Goal: Transaction & Acquisition: Purchase product/service

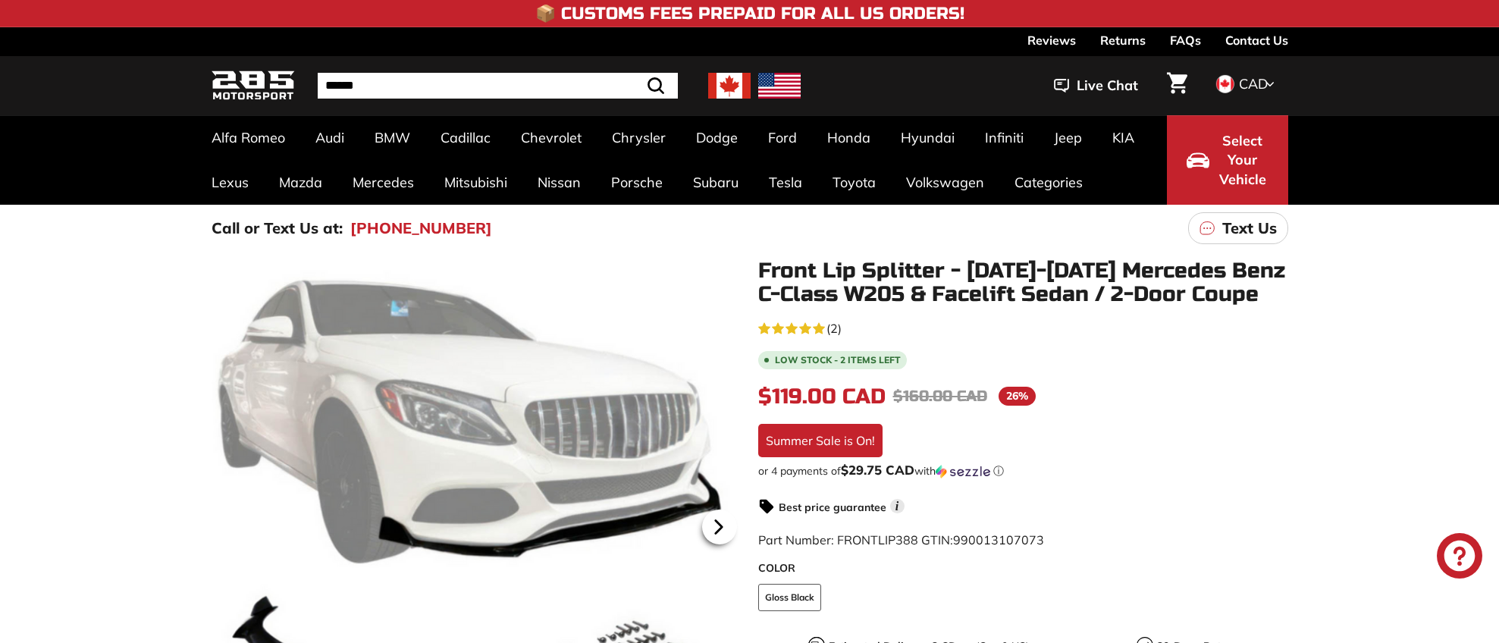
click at [710, 520] on icon at bounding box center [718, 526] width 35 height 35
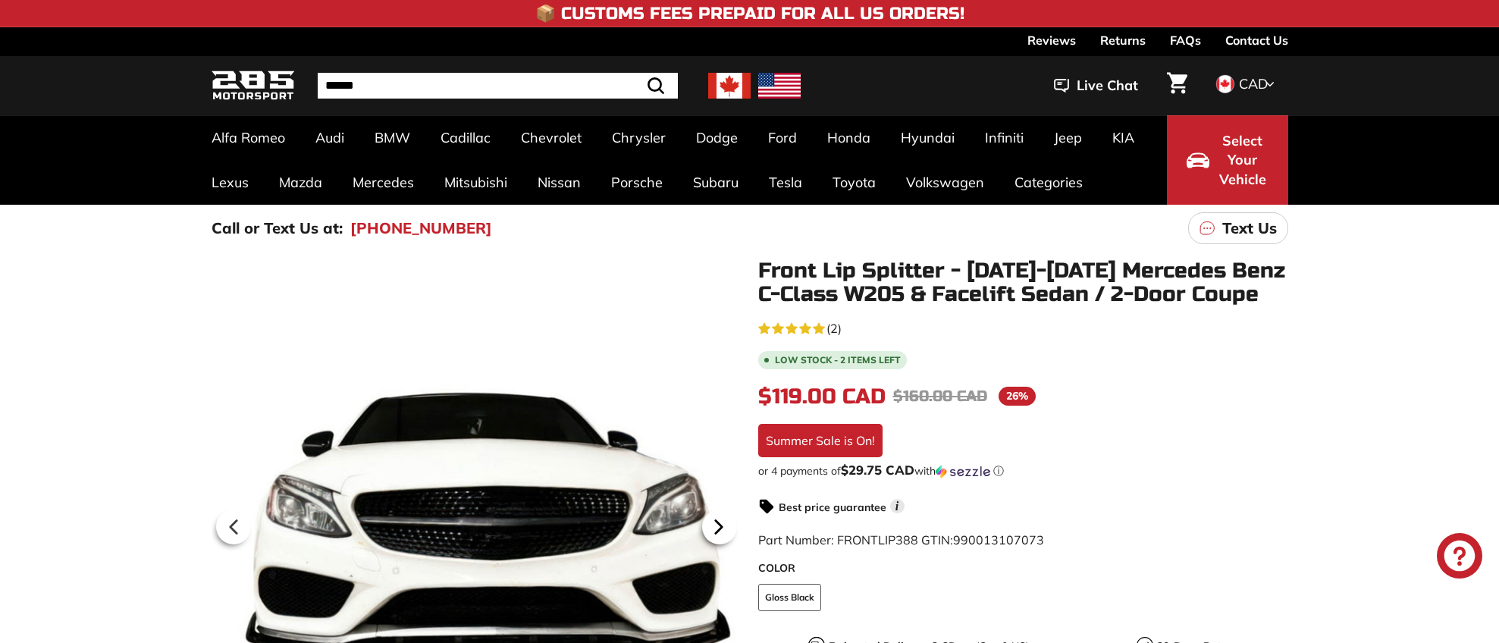
click at [710, 520] on icon at bounding box center [718, 526] width 35 height 35
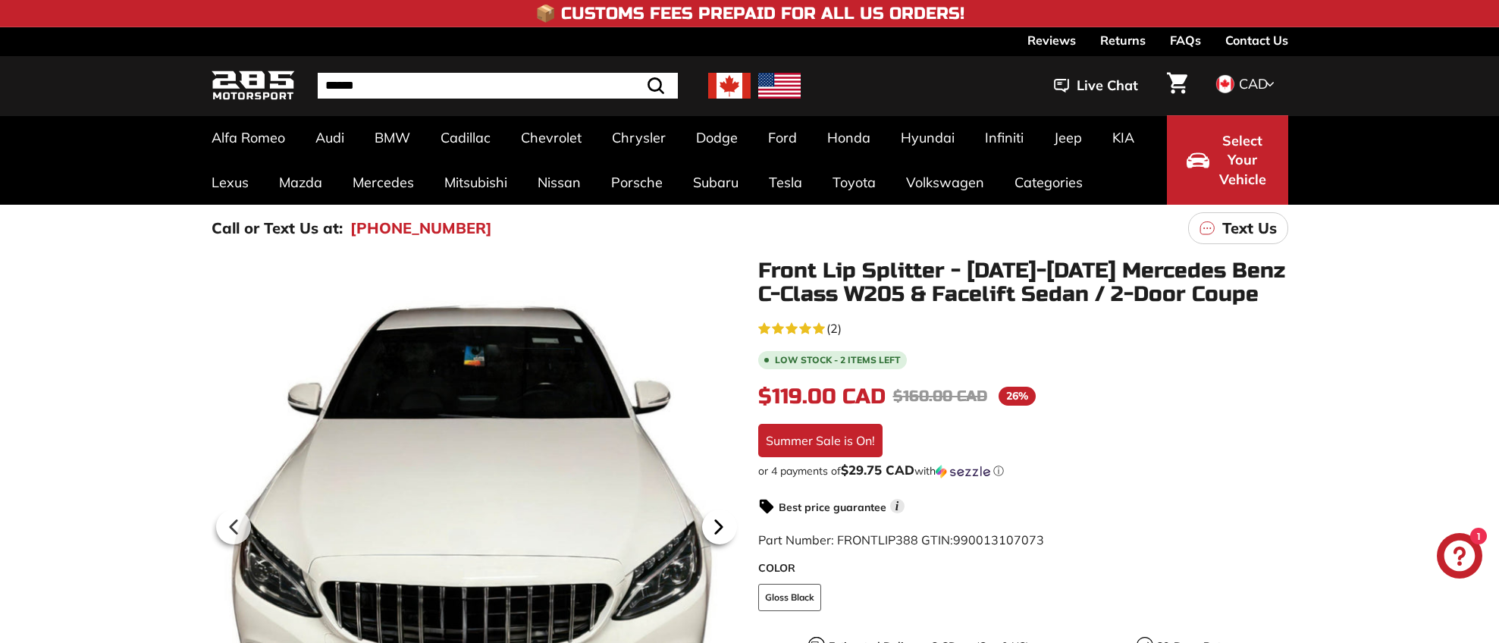
scroll to position [278, 0]
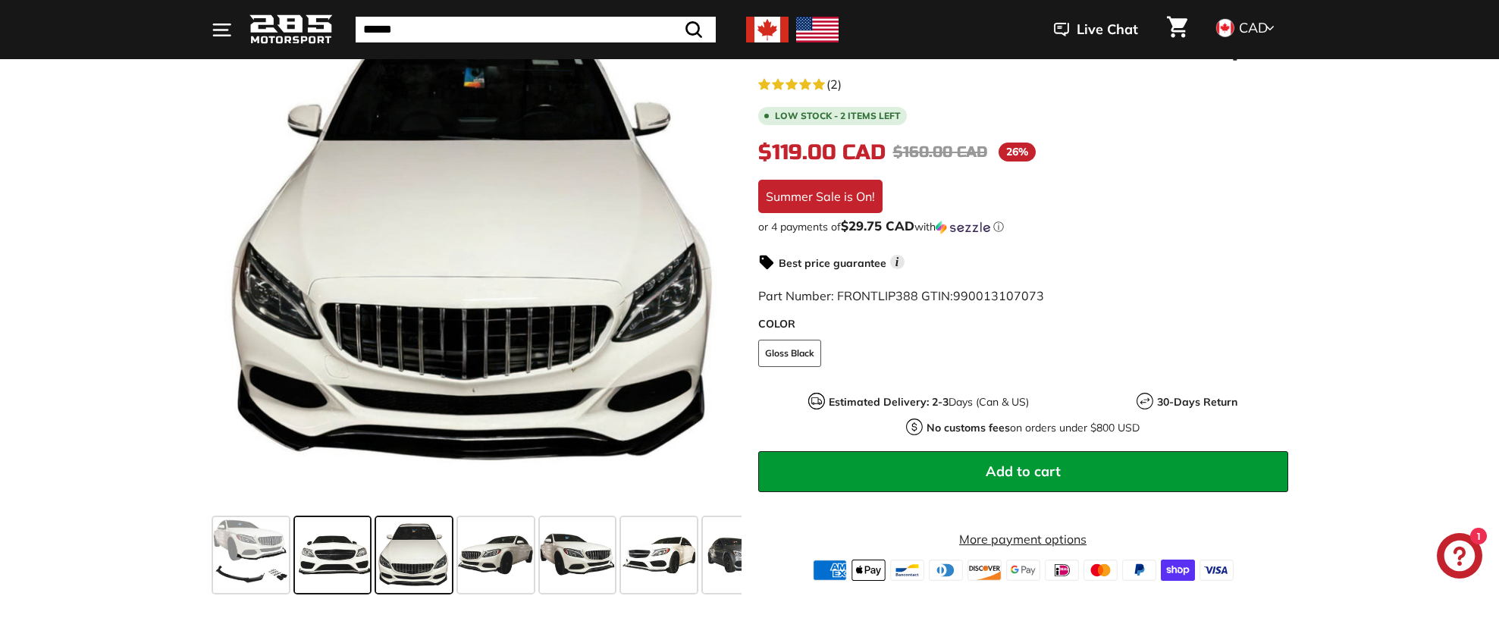
click at [339, 574] on span at bounding box center [333, 555] width 76 height 76
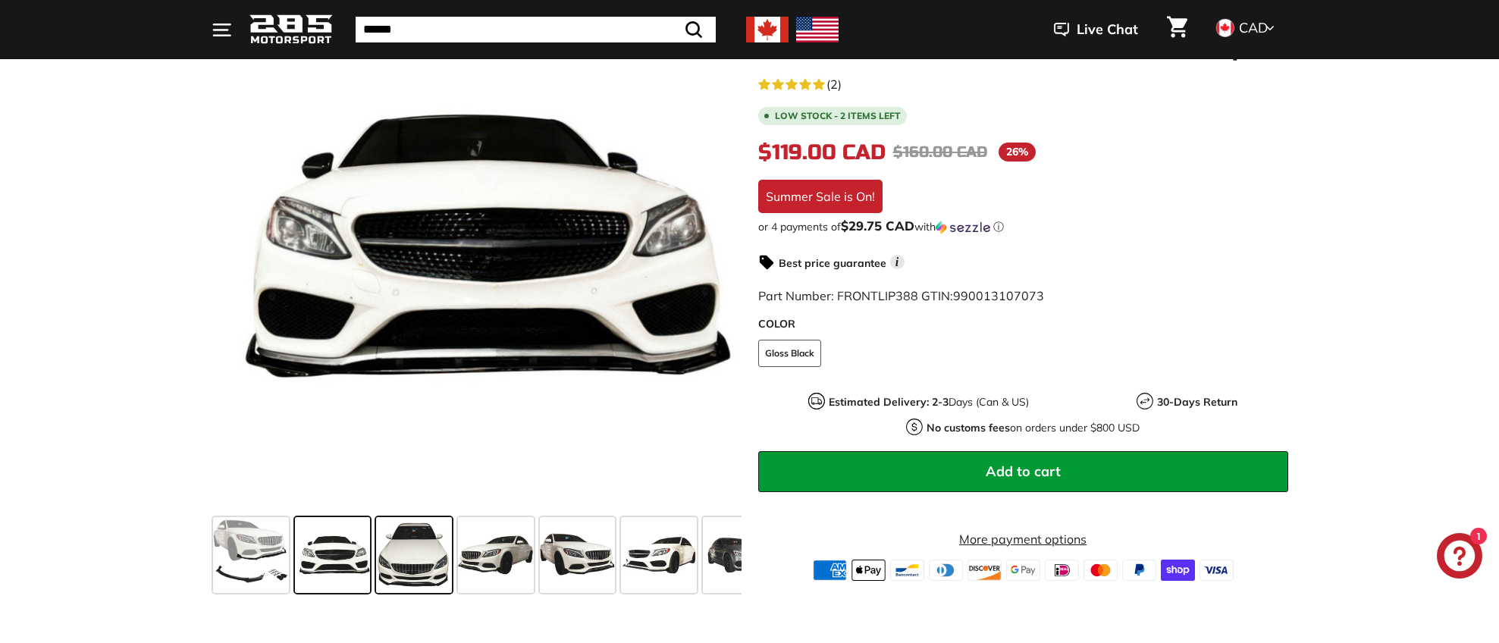
click at [408, 572] on span at bounding box center [414, 555] width 76 height 76
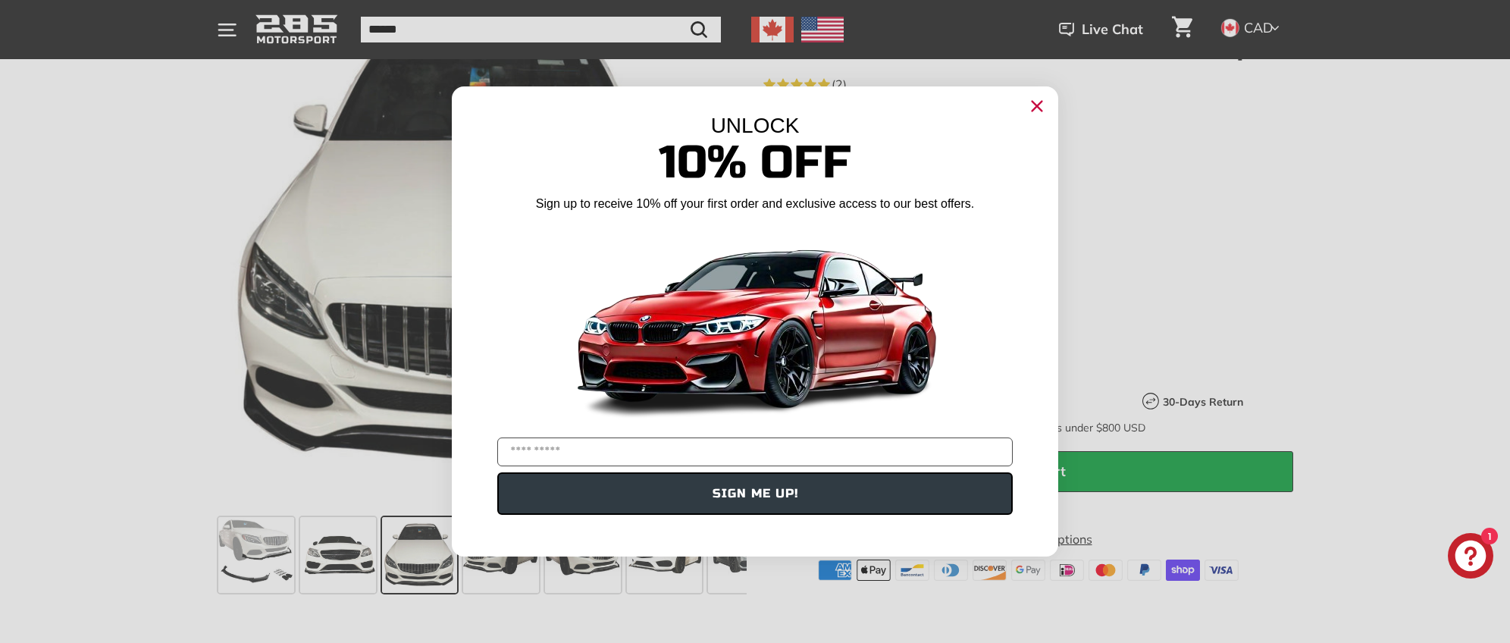
click at [1049, 105] on div "UNLOCK 10% Off Sign up to receive 10% off your first order and exclusive access…" at bounding box center [755, 313] width 606 height 455
click at [1040, 101] on circle "Close dialog" at bounding box center [1037, 106] width 23 height 23
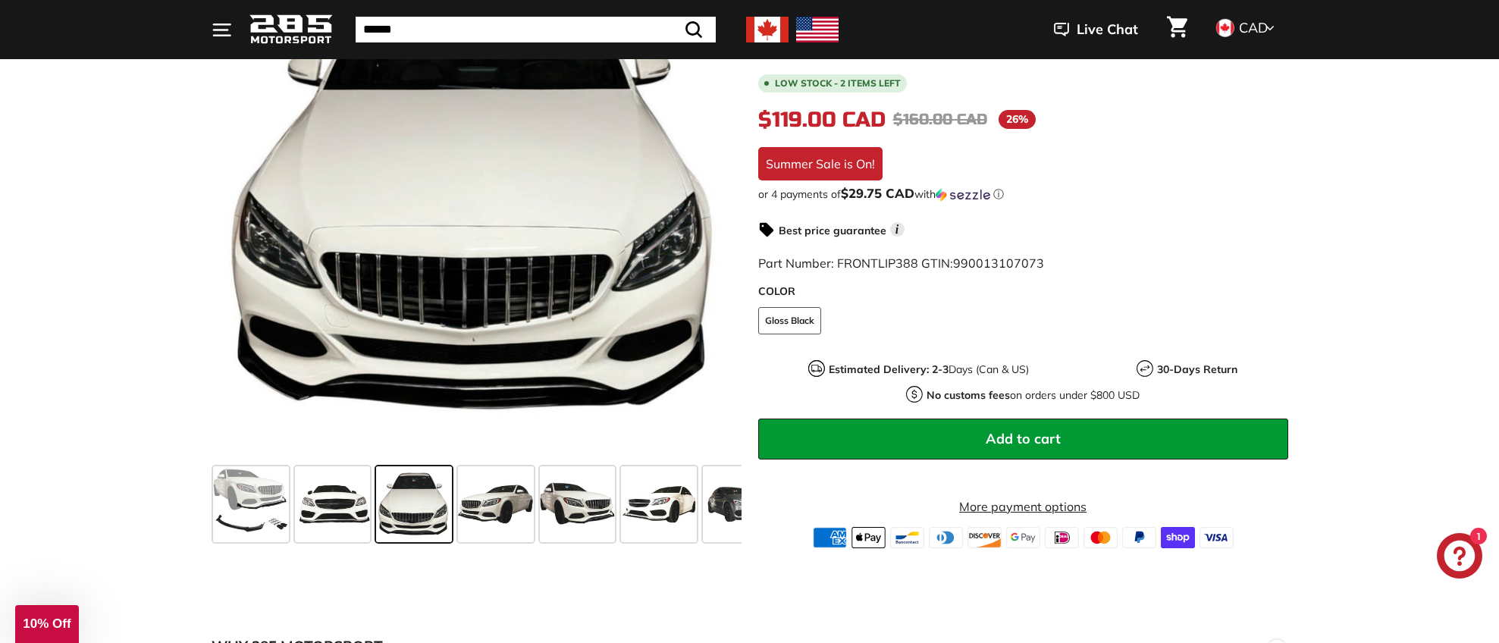
scroll to position [547, 0]
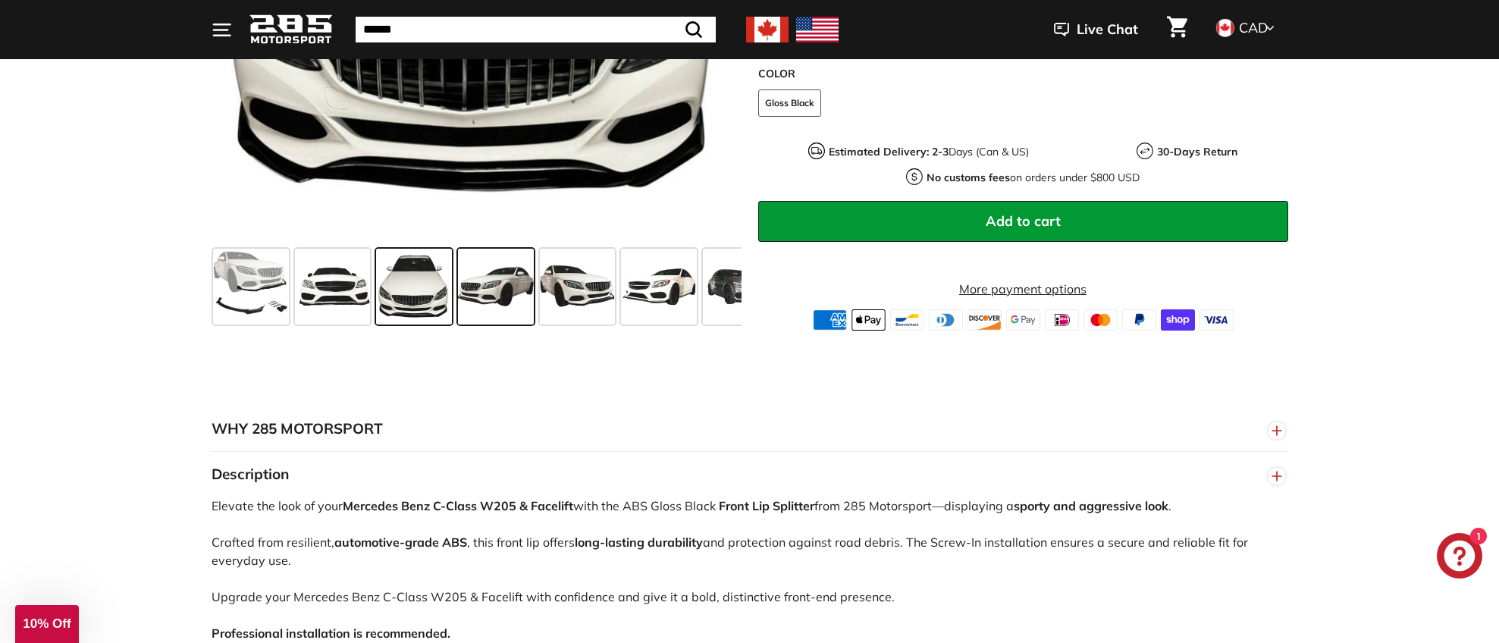
click at [493, 293] on span at bounding box center [496, 287] width 76 height 76
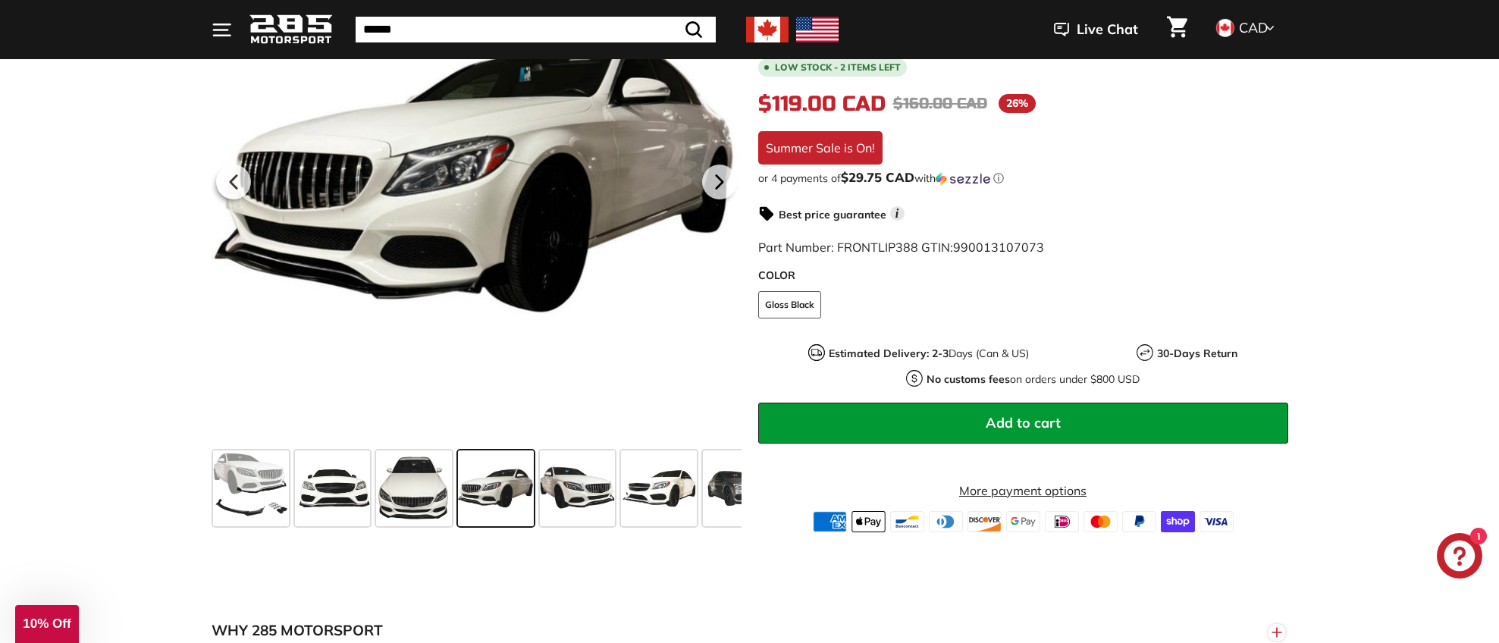
scroll to position [319, 0]
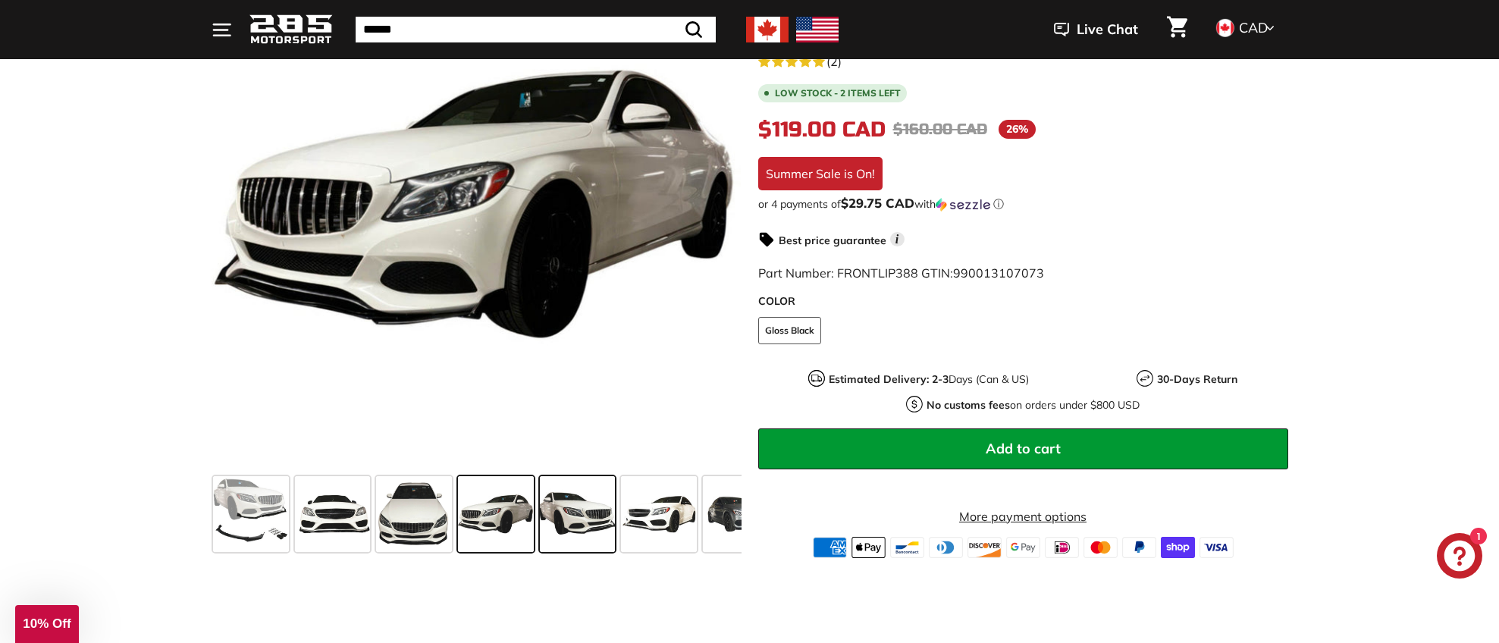
click at [575, 526] on span at bounding box center [578, 514] width 76 height 76
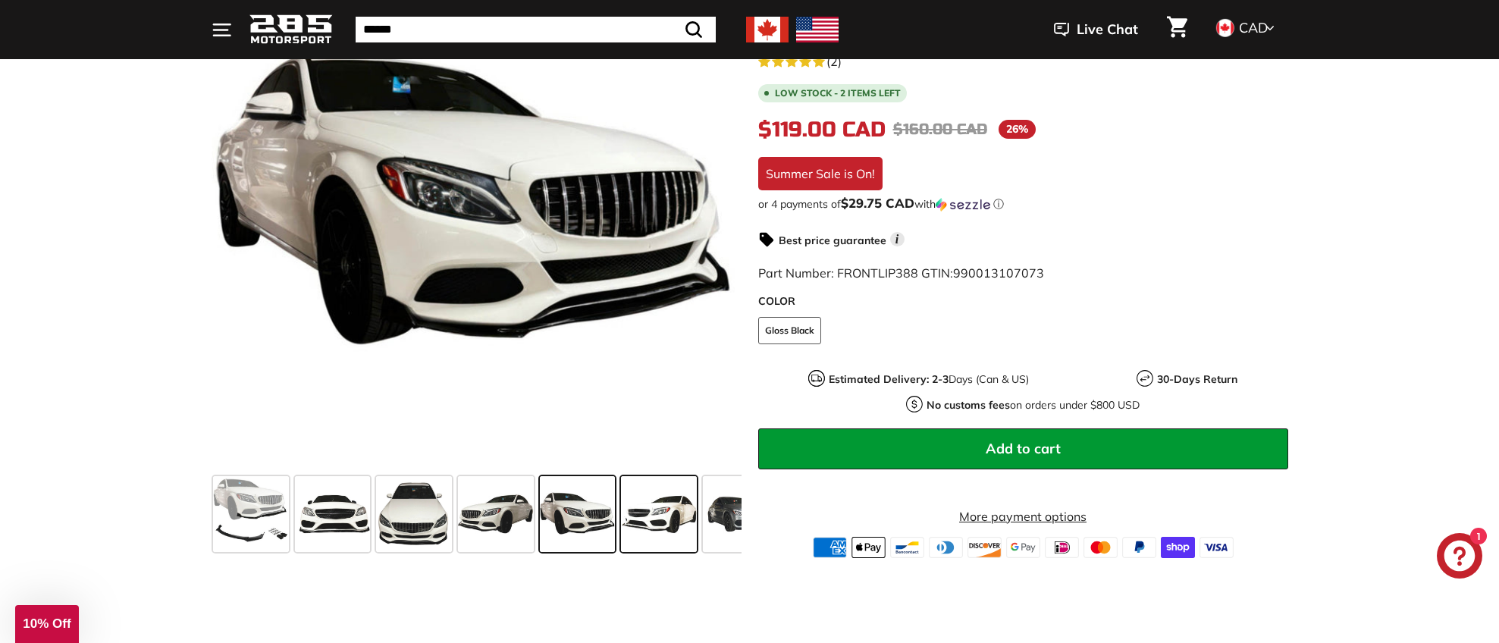
click at [671, 521] on span at bounding box center [659, 514] width 76 height 76
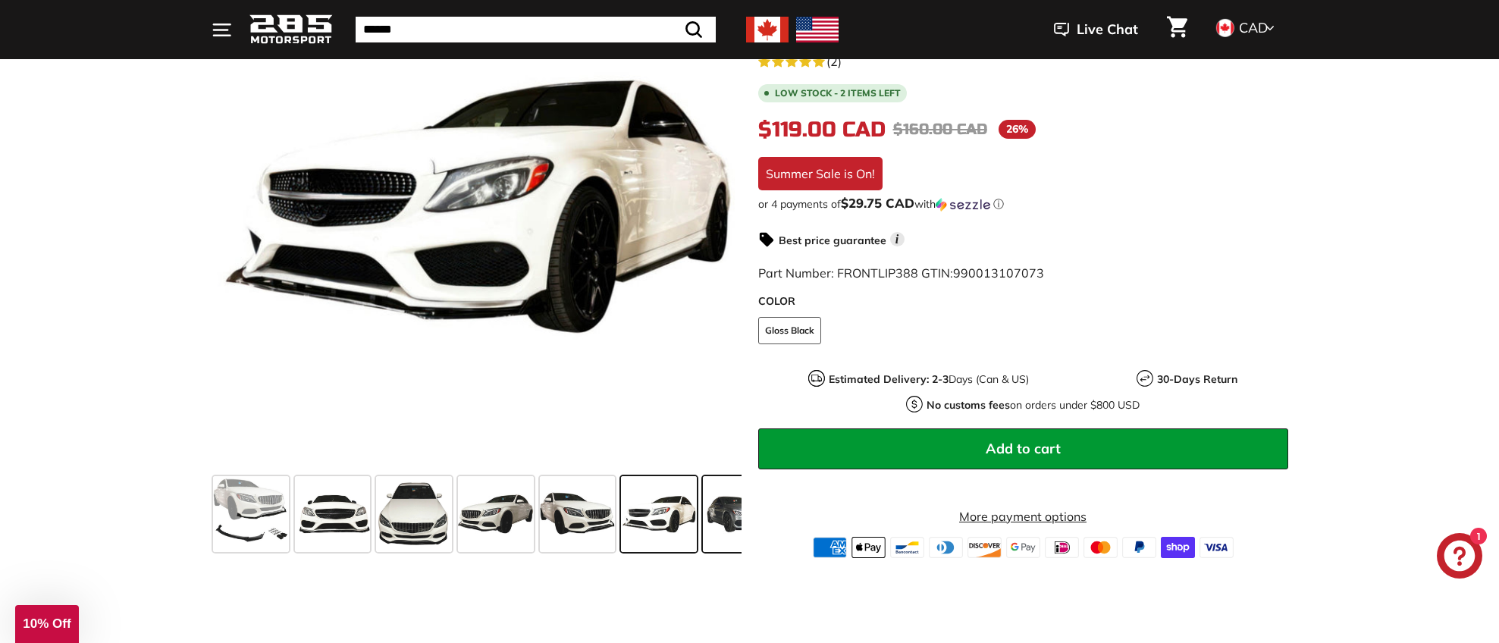
click at [723, 522] on span at bounding box center [741, 514] width 76 height 76
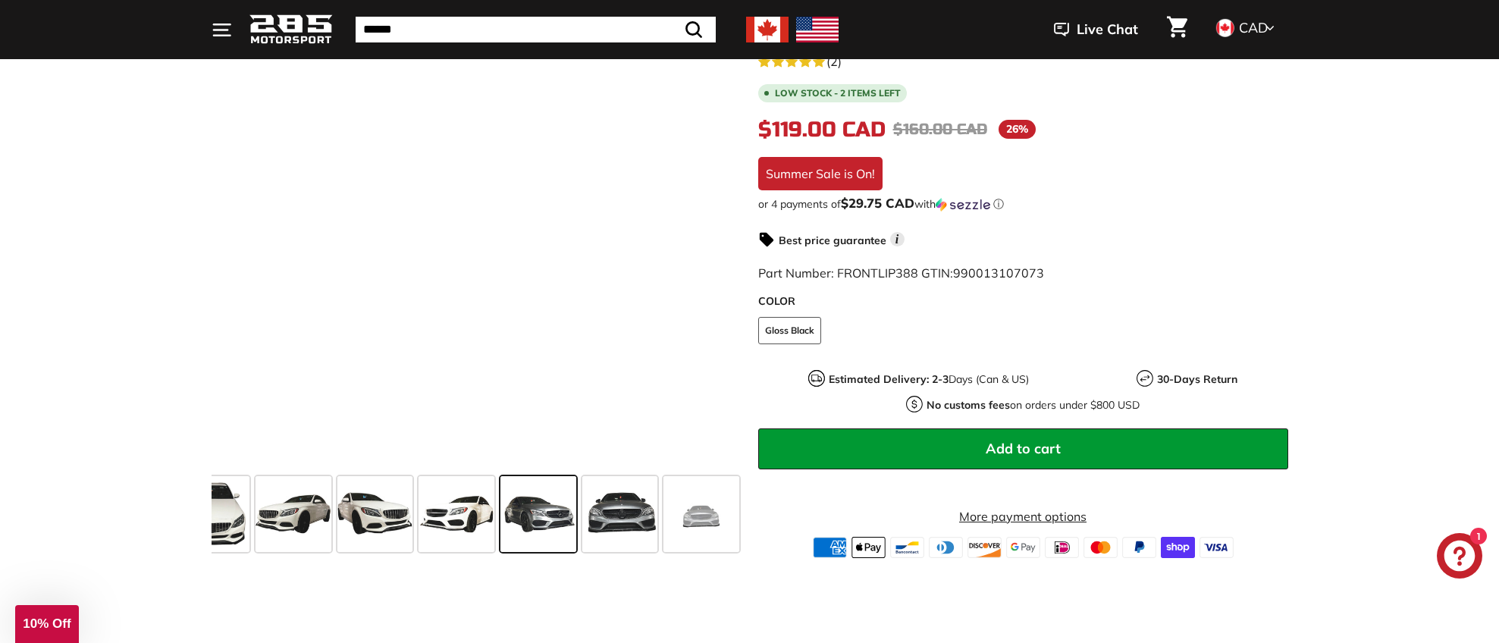
scroll to position [0, 203]
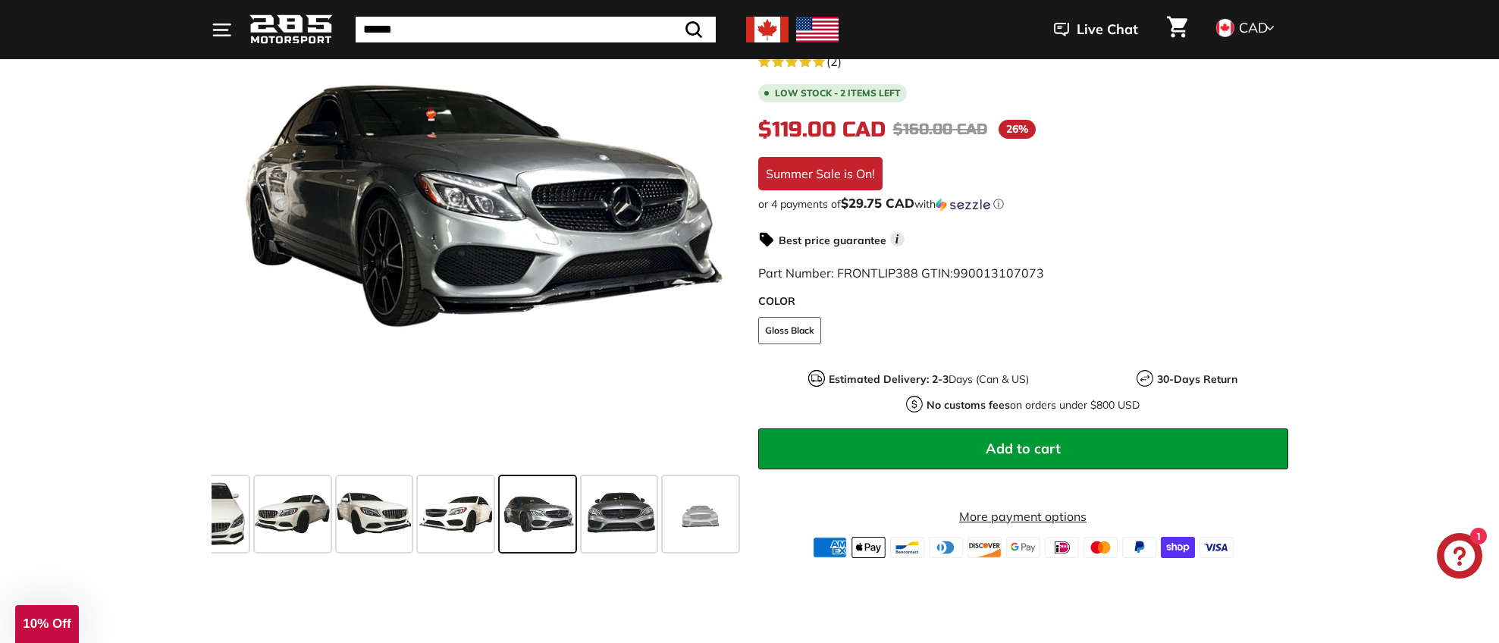
click at [723, 522] on span at bounding box center [701, 514] width 76 height 76
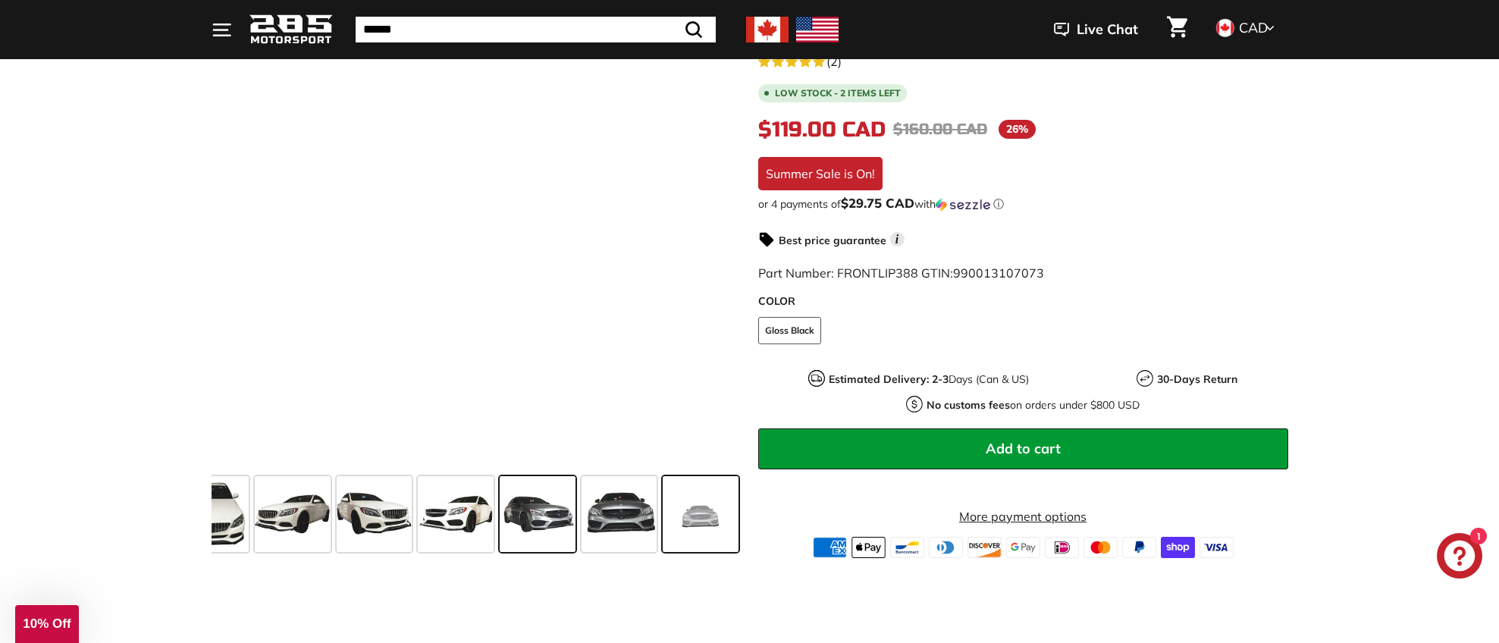
scroll to position [655, 0]
